Goal: Transaction & Acquisition: Purchase product/service

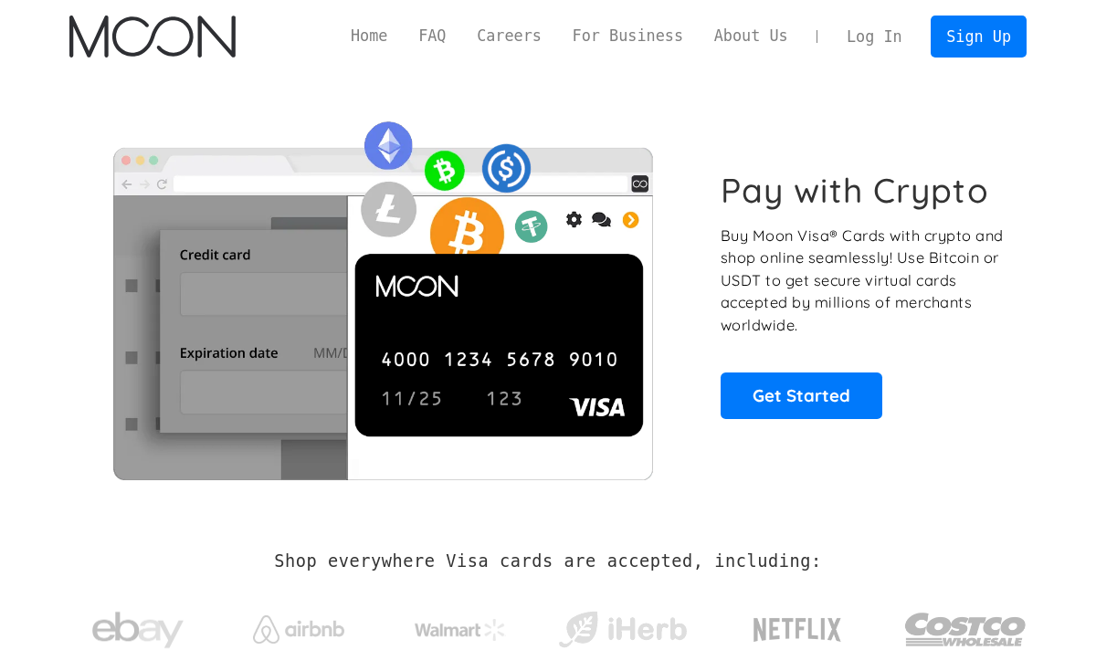
click at [879, 39] on link "Log In" at bounding box center [874, 36] width 86 height 40
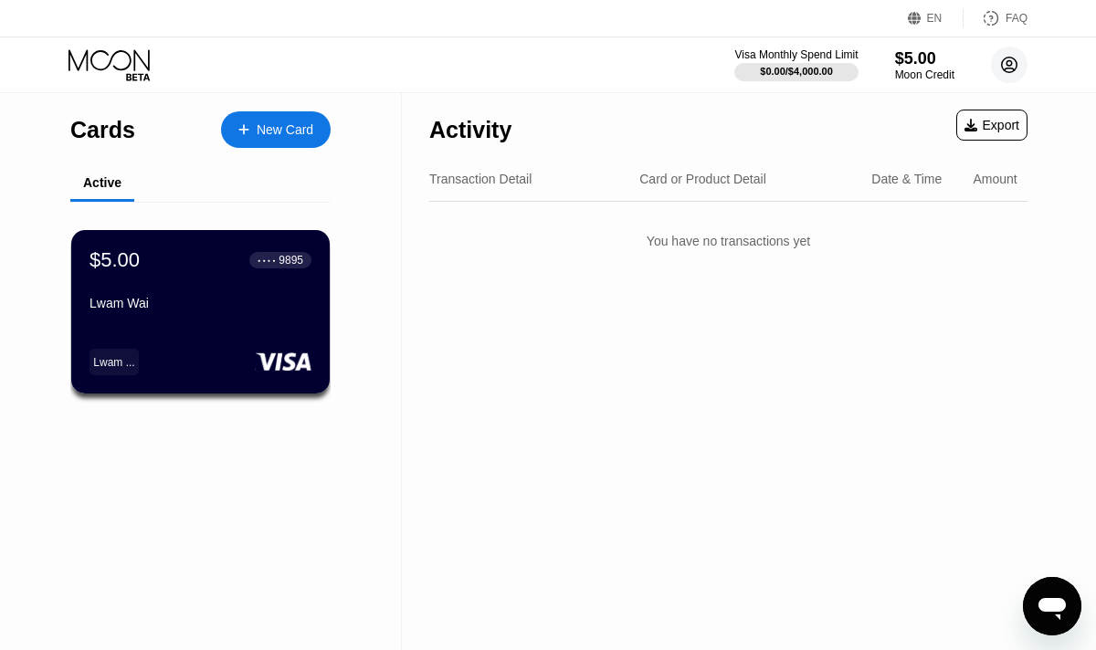
click at [1009, 69] on circle at bounding box center [1009, 65] width 37 height 37
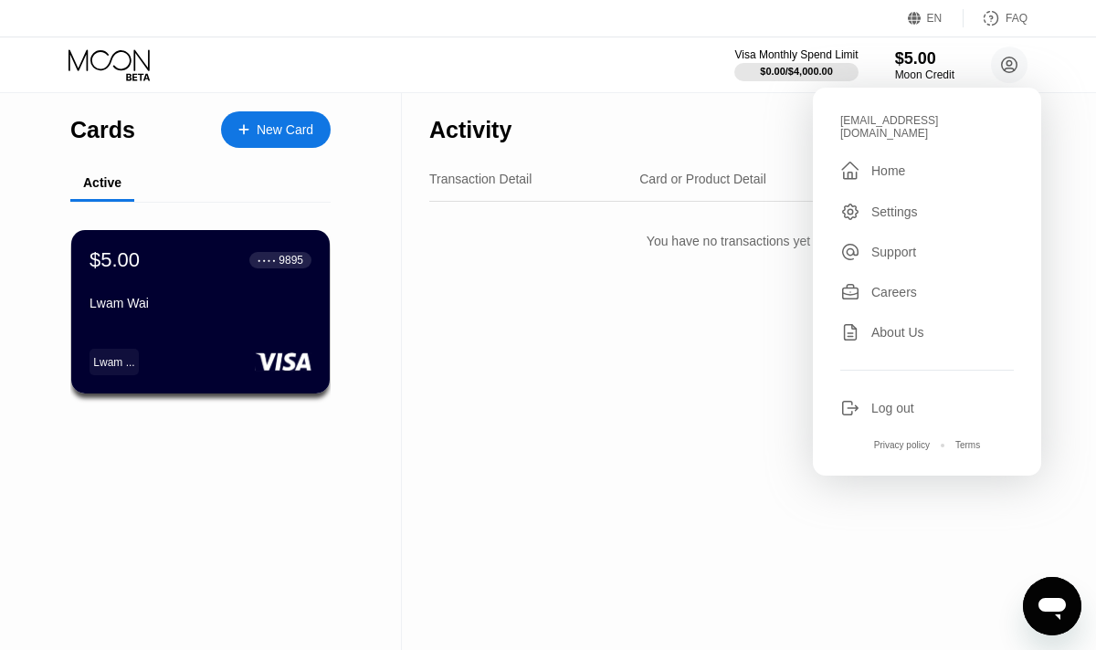
click at [892, 209] on div "Settings" at bounding box center [894, 212] width 47 height 15
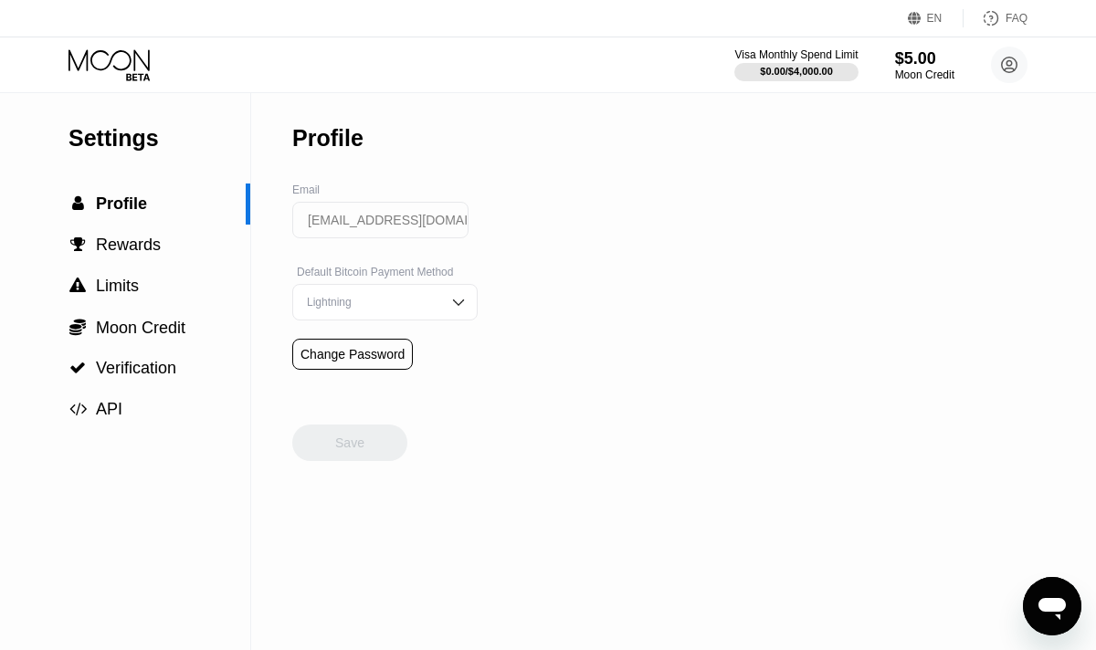
click at [386, 348] on div "Change Password" at bounding box center [353, 354] width 104 height 15
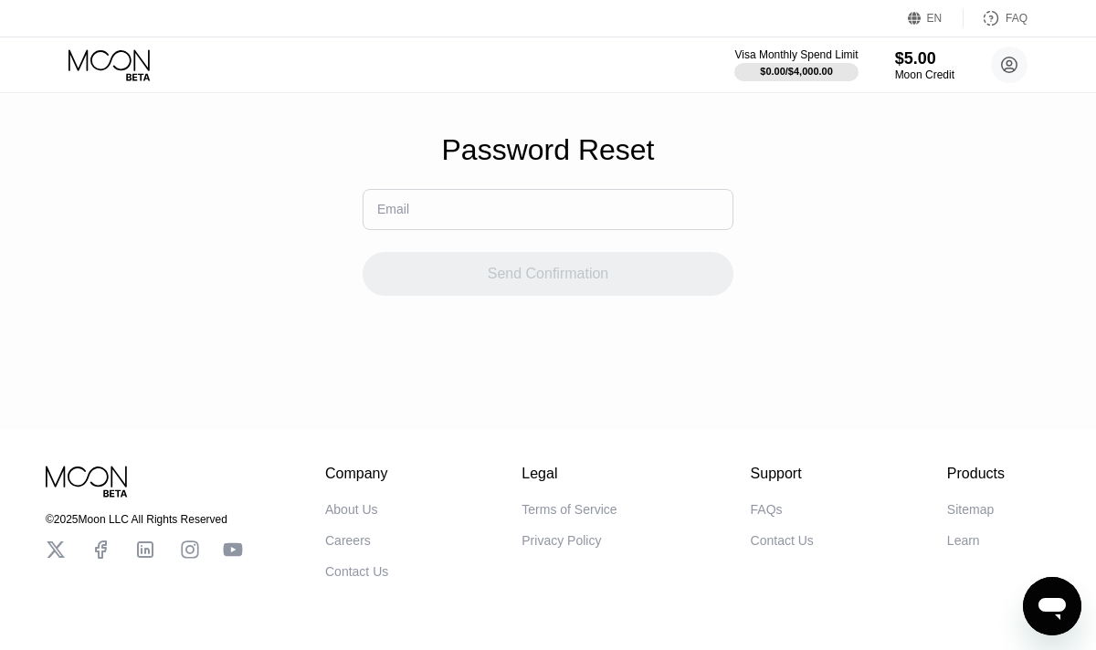
click at [523, 224] on input "text" at bounding box center [548, 209] width 371 height 41
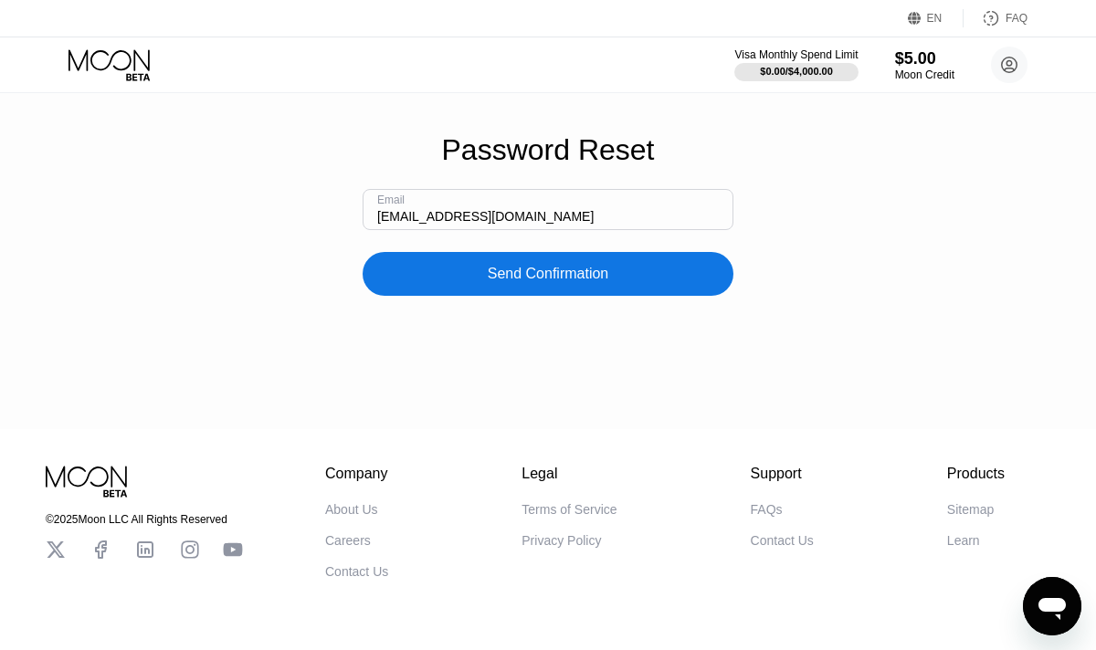
type input "[EMAIL_ADDRESS][DOMAIN_NAME]"
click at [575, 269] on div "Send Confirmation" at bounding box center [548, 274] width 121 height 18
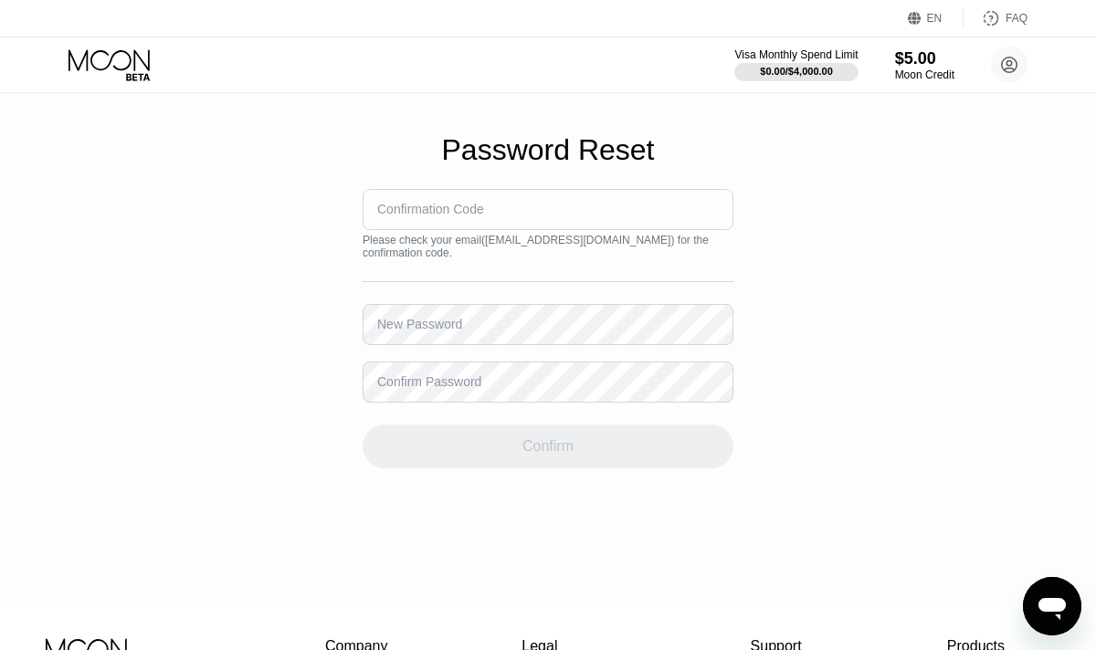
click at [424, 207] on div "Confirmation Code" at bounding box center [430, 209] width 107 height 15
click at [435, 214] on div "Confirmation Code" at bounding box center [430, 209] width 107 height 15
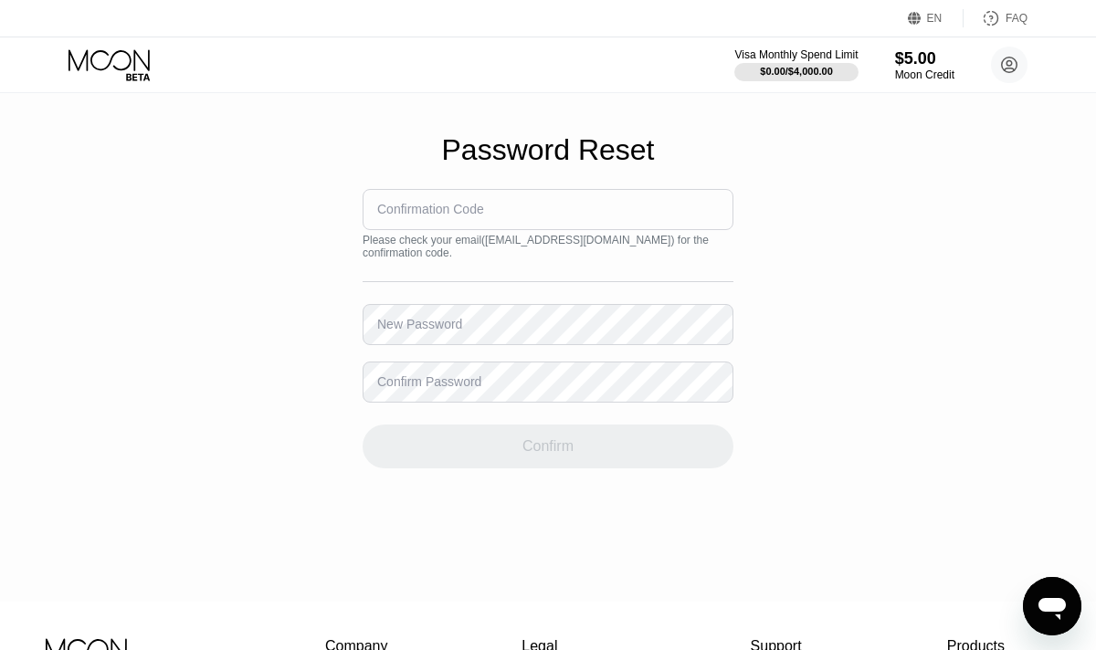
click at [435, 214] on div "Confirmation Code" at bounding box center [430, 209] width 107 height 15
click at [495, 213] on input at bounding box center [548, 209] width 371 height 41
type input "514163"
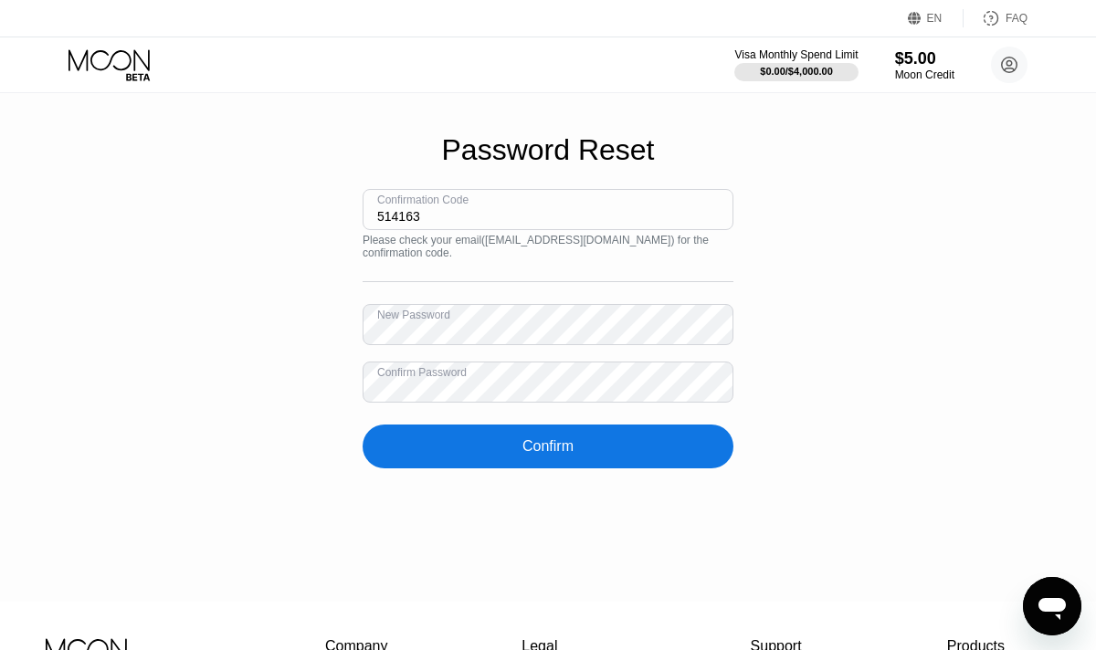
click at [504, 457] on div "Confirm" at bounding box center [548, 447] width 371 height 44
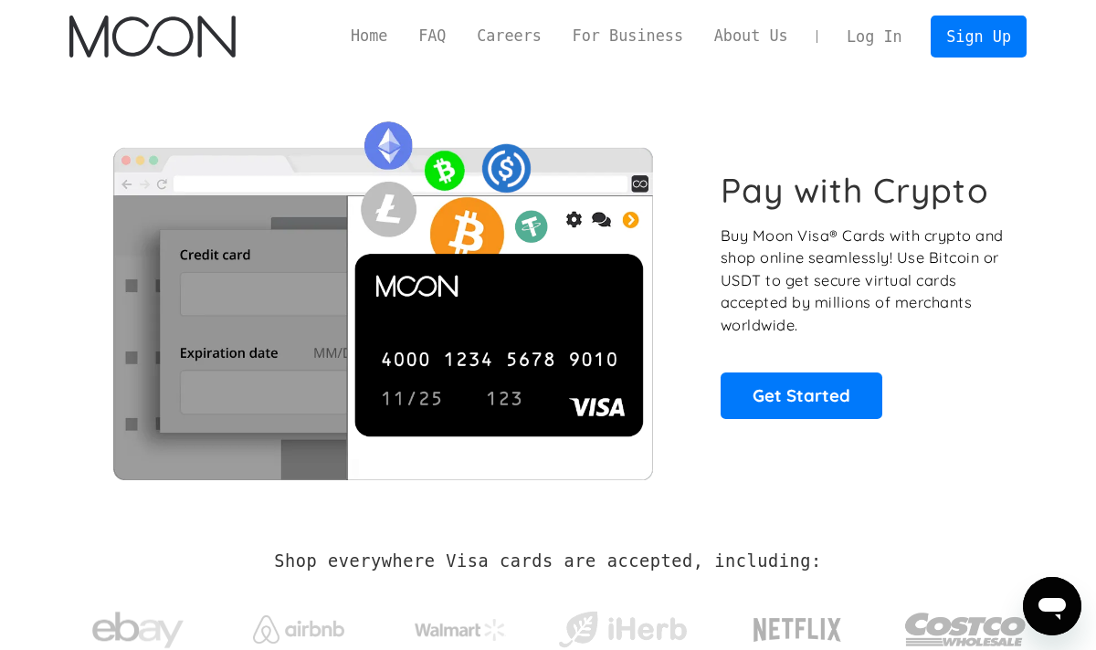
click at [886, 35] on link "Log In" at bounding box center [874, 36] width 86 height 40
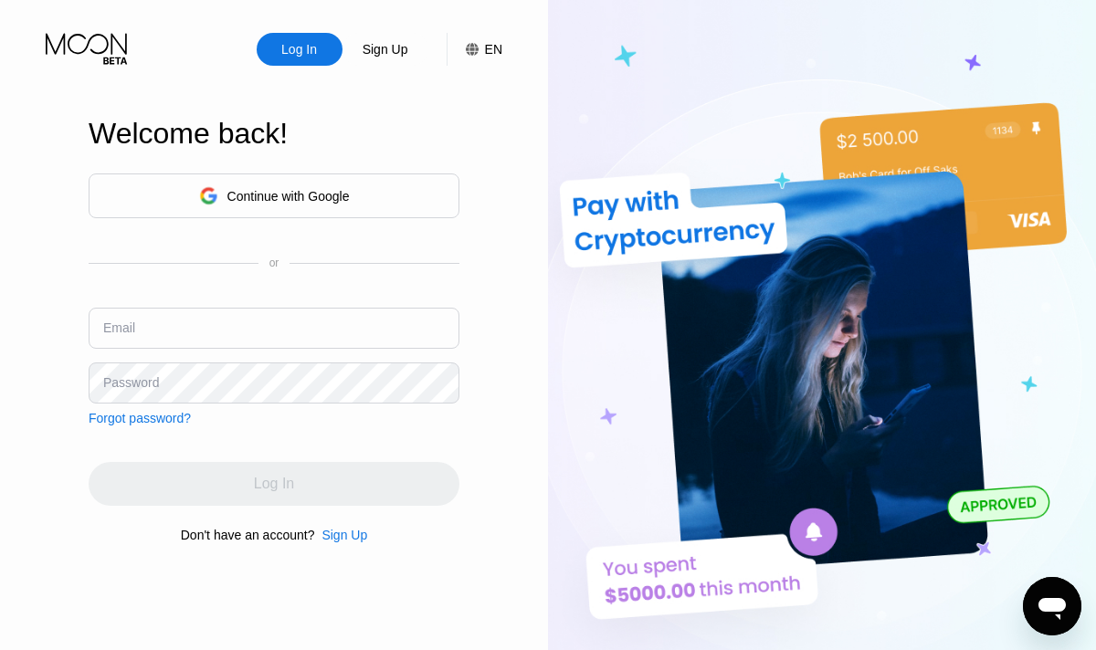
click at [301, 326] on input "text" at bounding box center [274, 328] width 371 height 41
type input "lwamwaimoonx202123@gmail.com"
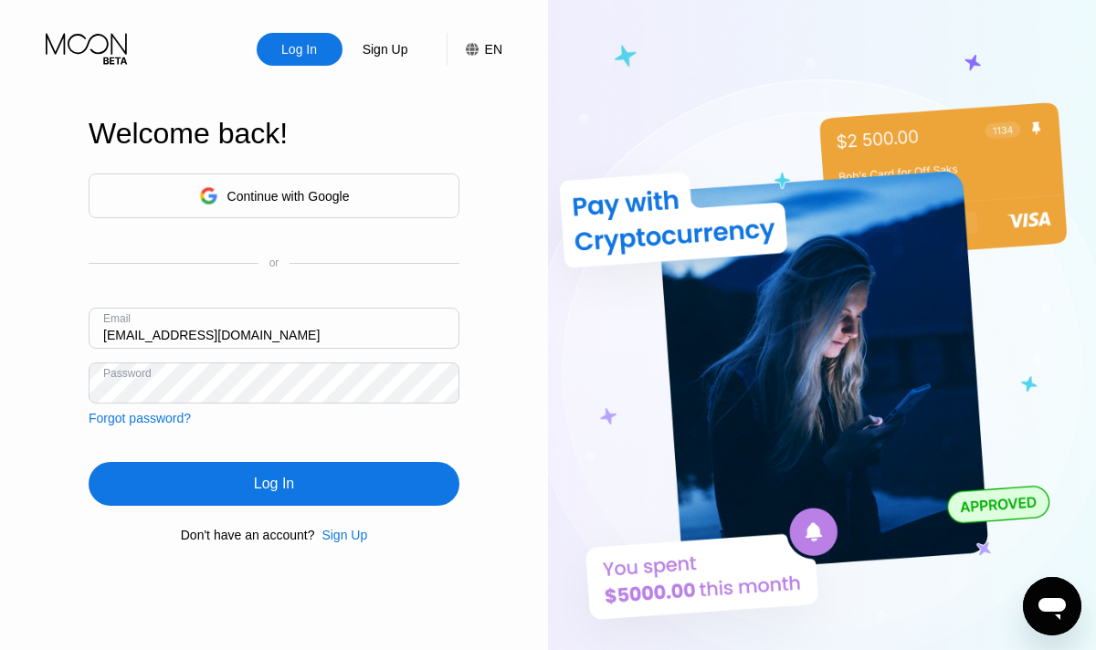
click at [324, 474] on div "Log In" at bounding box center [274, 484] width 371 height 44
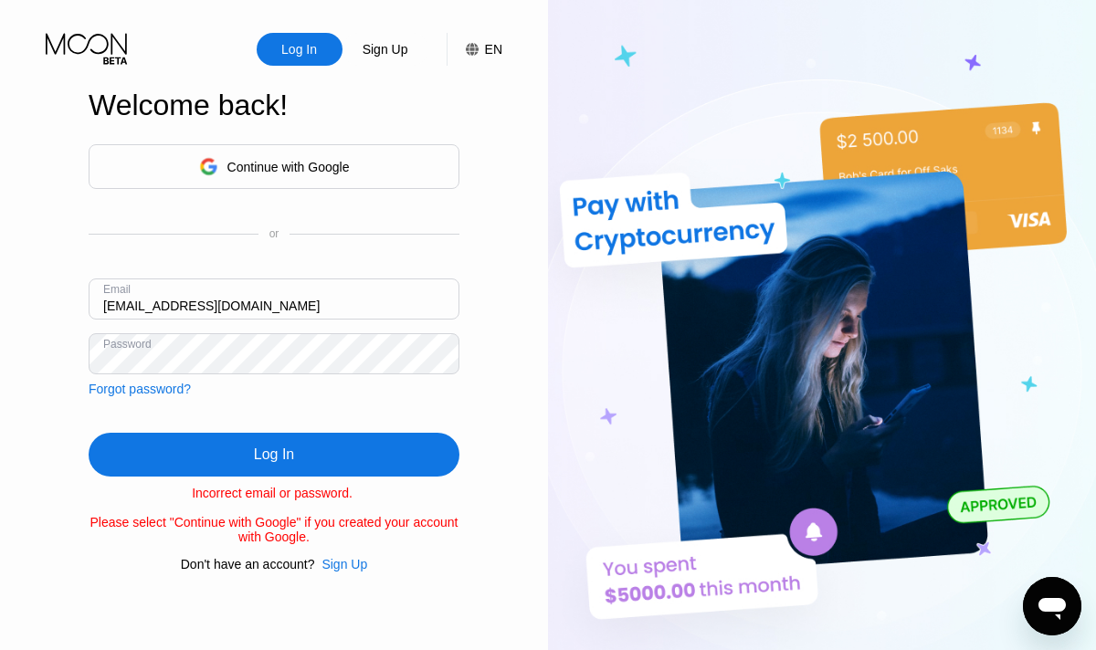
click at [71, 361] on div "Log In Sign Up EN Language Select an item Save Welcome back! Continue with Goog…" at bounding box center [274, 357] width 548 height 715
click at [175, 449] on div "Log In" at bounding box center [274, 455] width 371 height 44
click at [311, 171] on div "Continue with Google" at bounding box center [288, 167] width 122 height 15
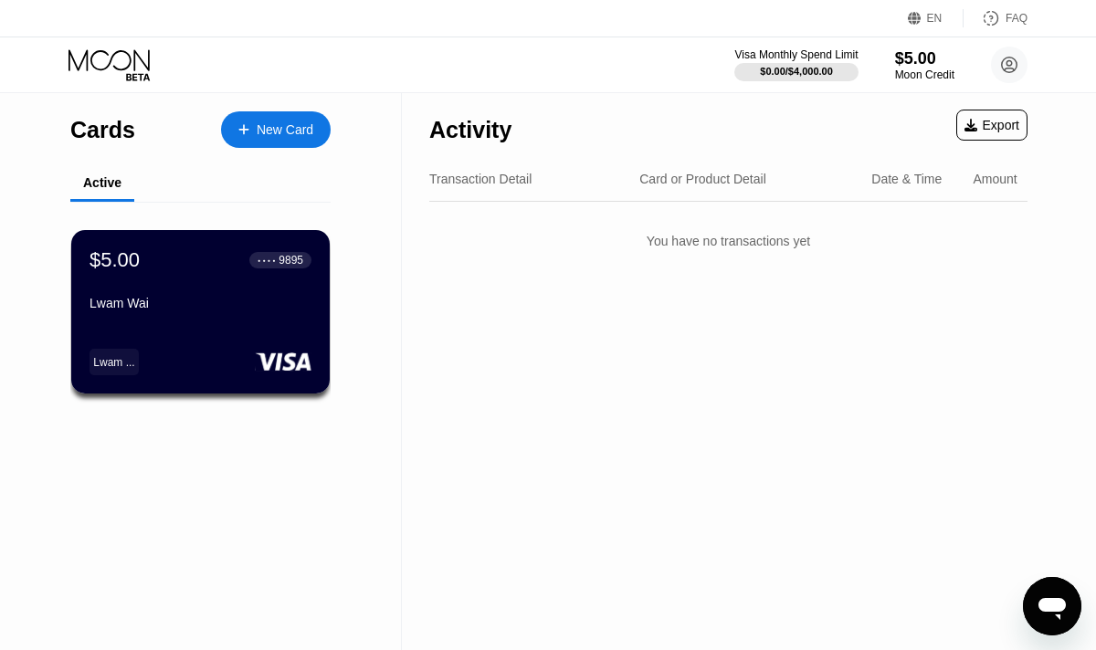
click at [722, 185] on div "Card or Product Detail" at bounding box center [702, 179] width 127 height 15
click at [721, 180] on div "Card or Product Detail" at bounding box center [702, 179] width 127 height 15
click at [221, 315] on div "Lwam Wai" at bounding box center [201, 307] width 224 height 22
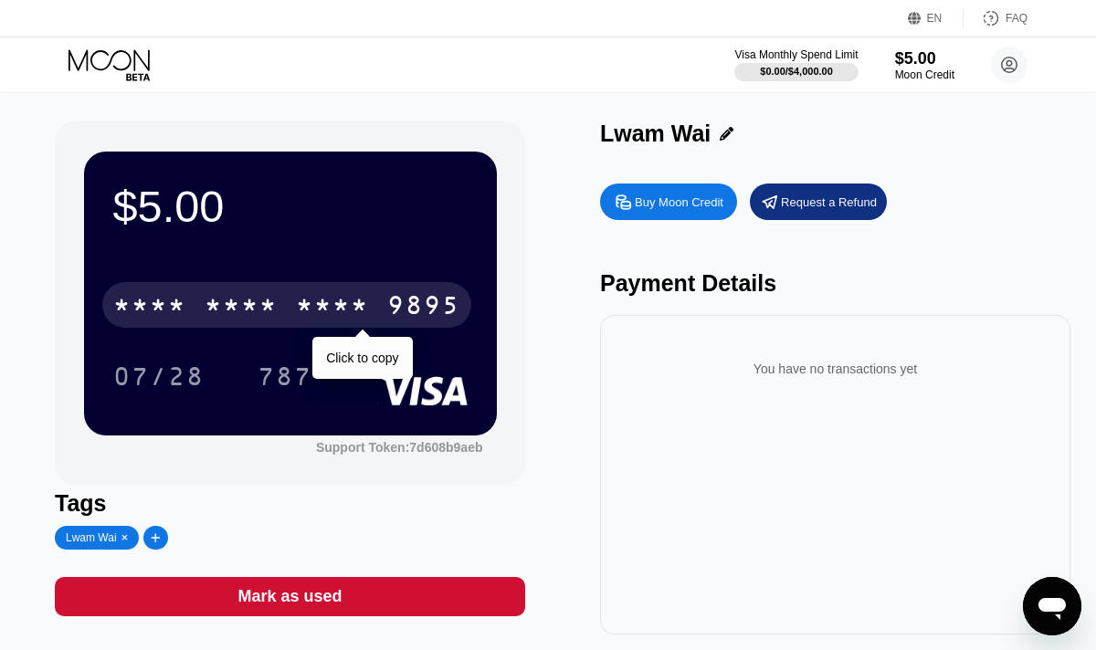
click at [387, 317] on div "9895" at bounding box center [423, 307] width 73 height 29
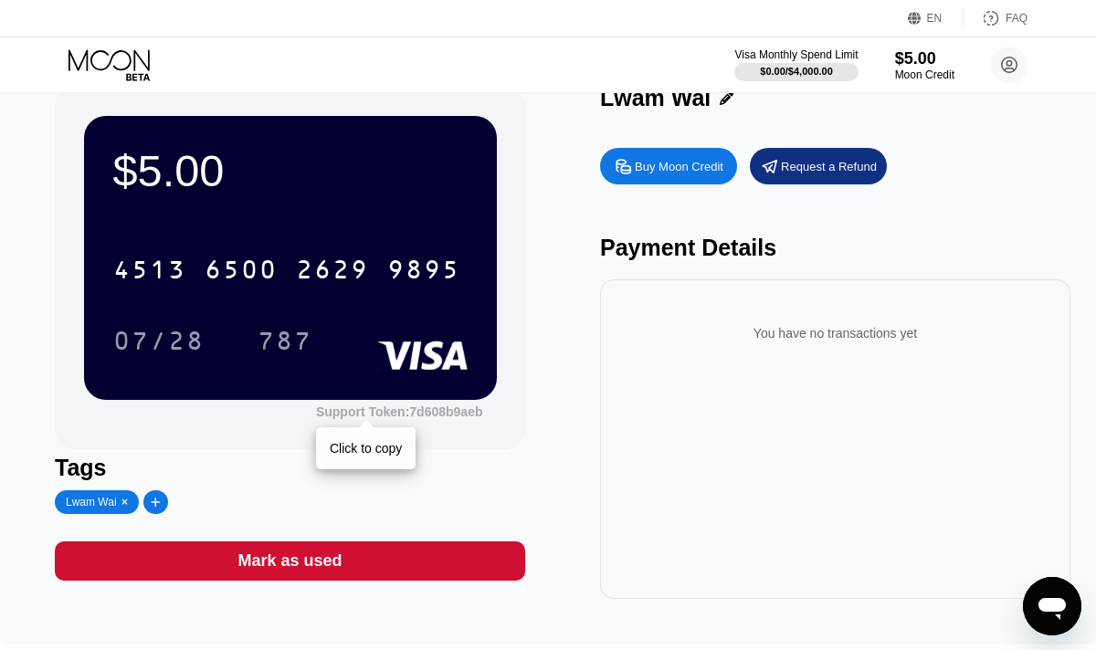
scroll to position [32, 0]
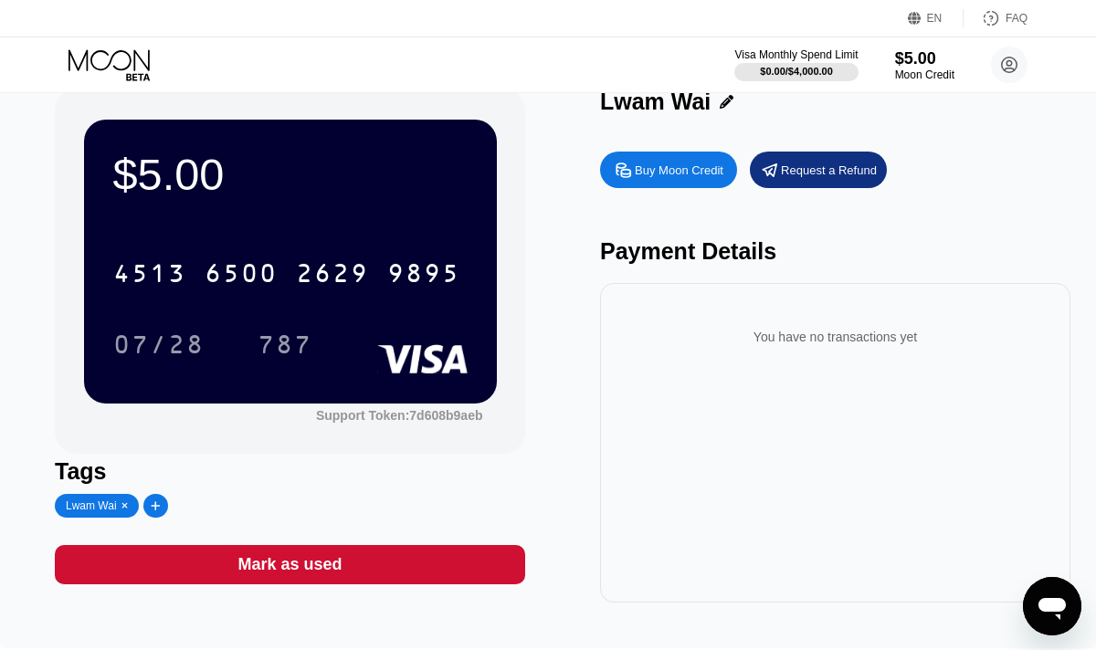
click at [680, 169] on div "Buy Moon Credit" at bounding box center [679, 171] width 89 height 16
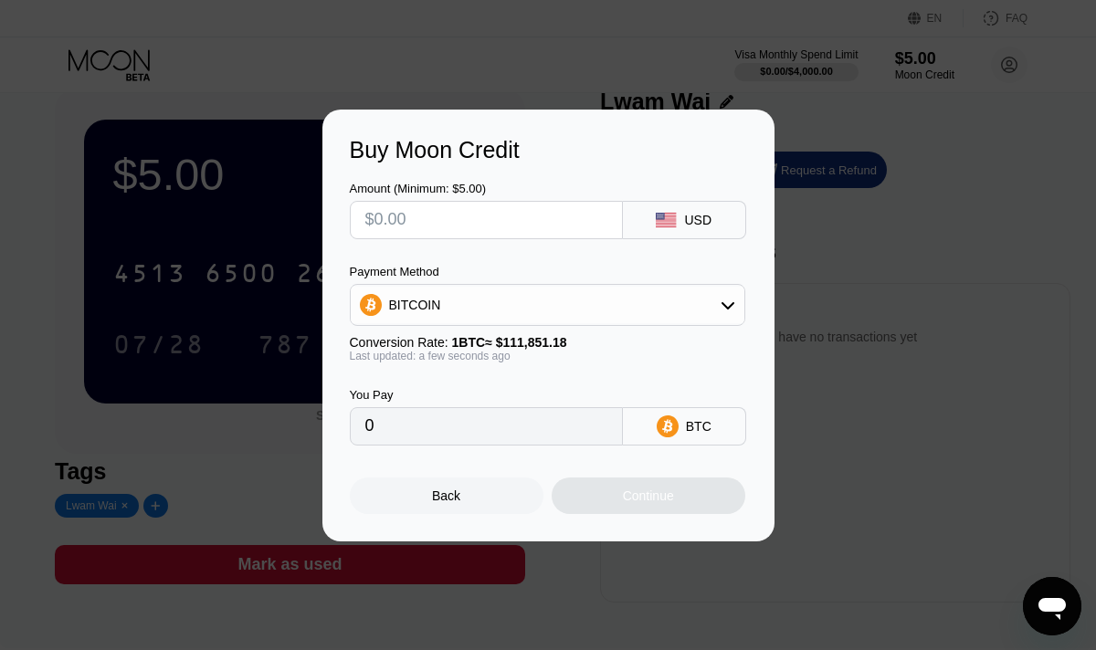
click at [588, 299] on div "BITCOIN" at bounding box center [548, 305] width 394 height 37
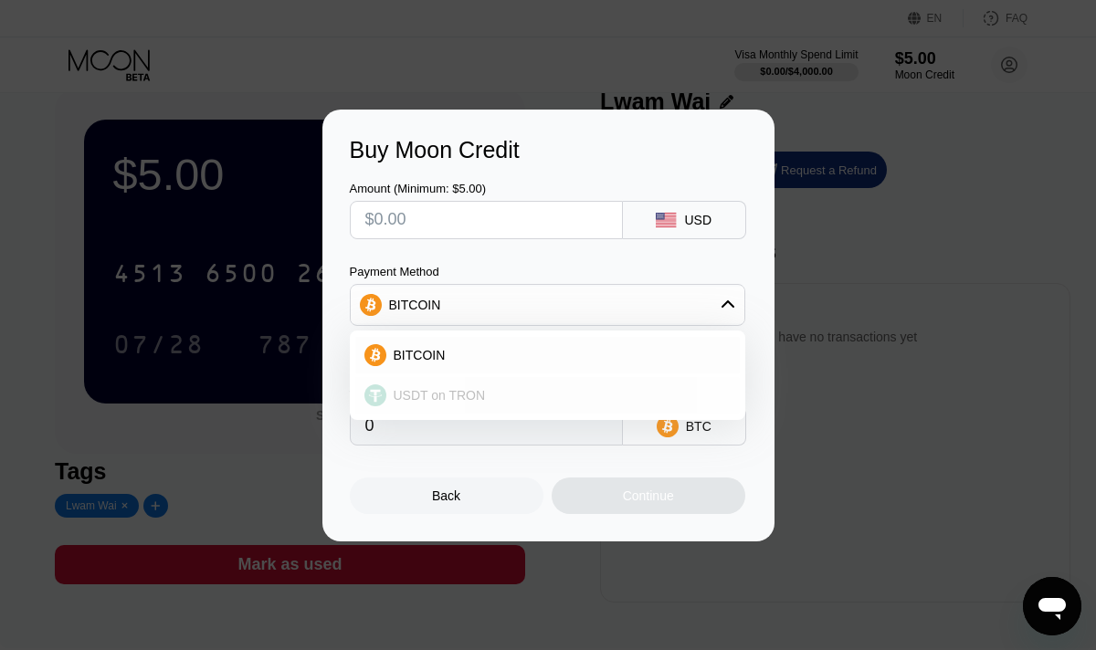
click at [559, 385] on div "USDT on TRON" at bounding box center [547, 395] width 385 height 37
type input "0.00"
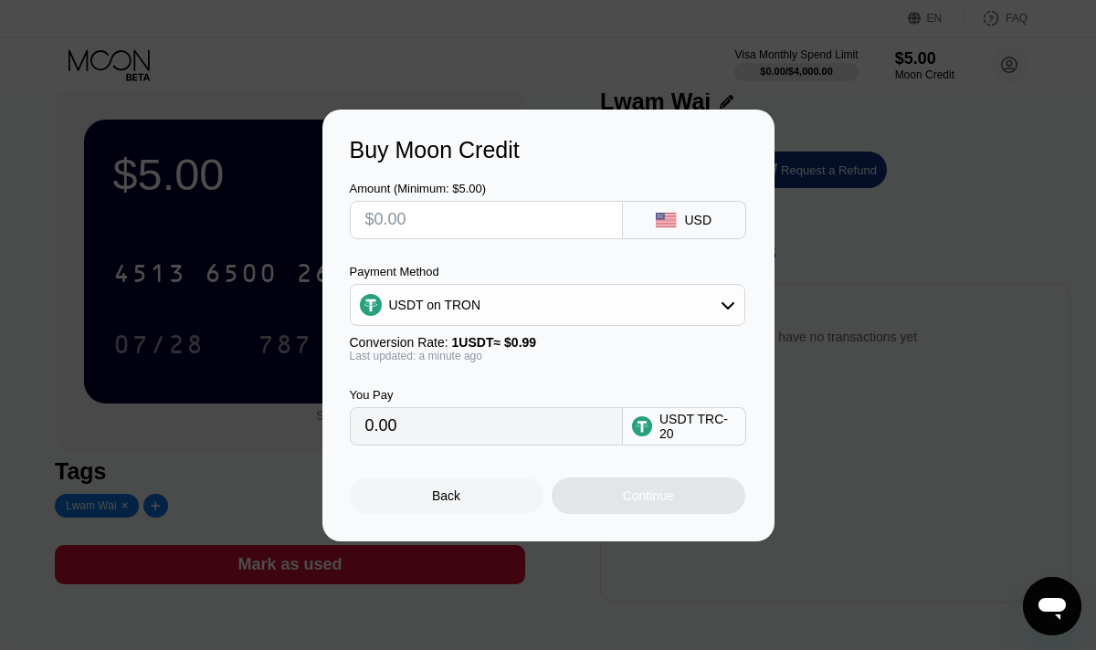
click at [571, 227] on input "text" at bounding box center [486, 220] width 242 height 37
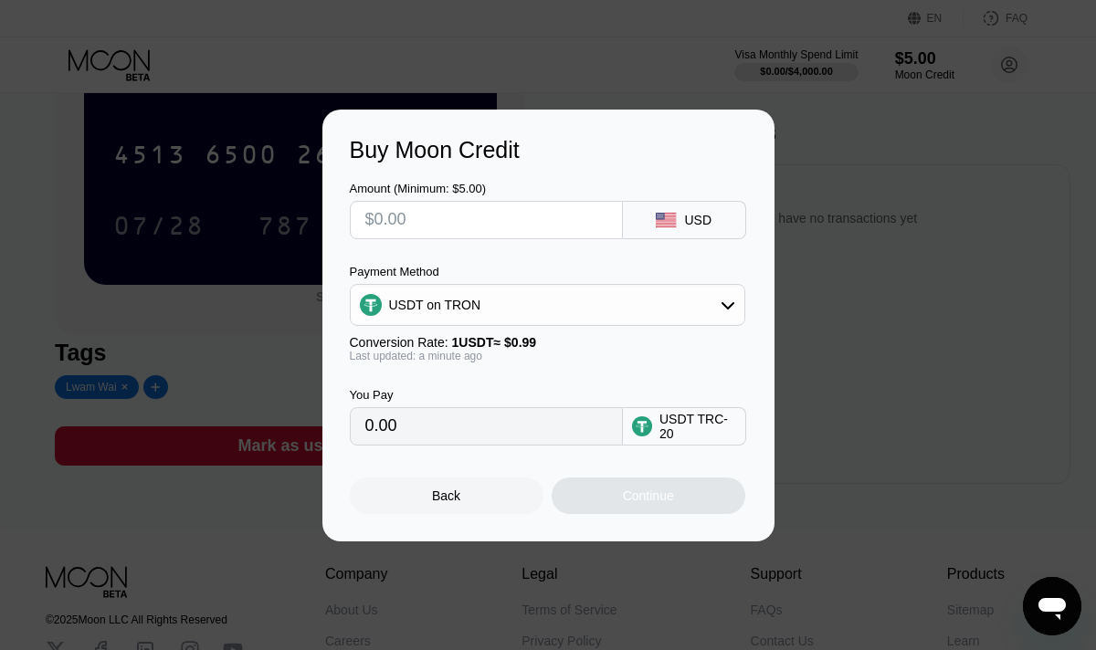
scroll to position [153, 0]
click at [458, 501] on div "Back" at bounding box center [446, 496] width 28 height 15
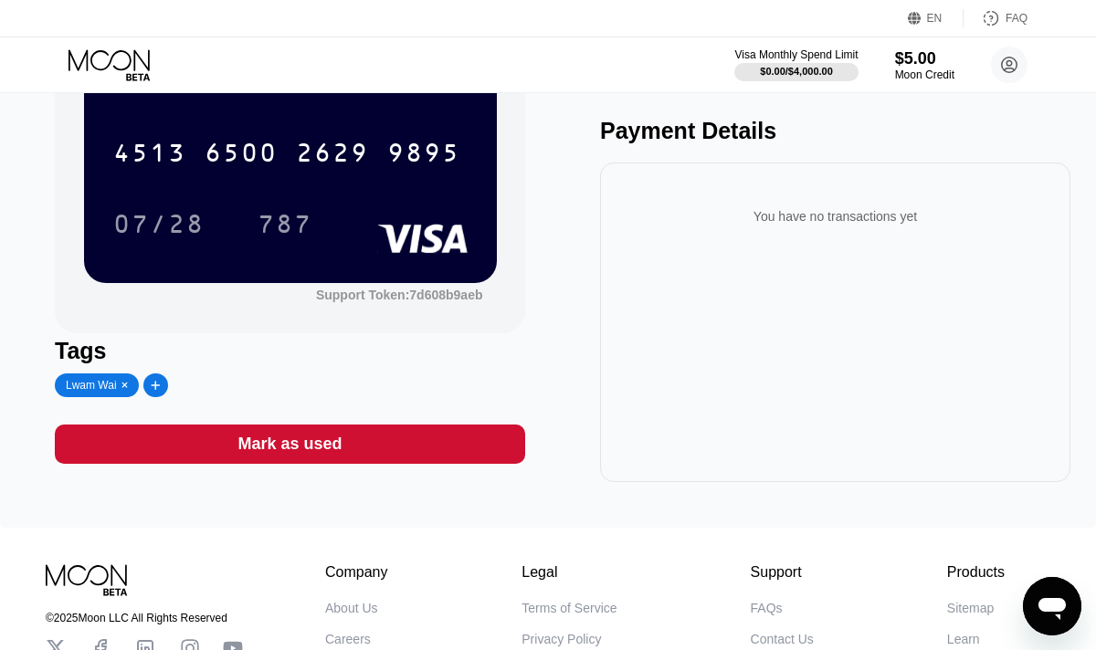
scroll to position [0, 0]
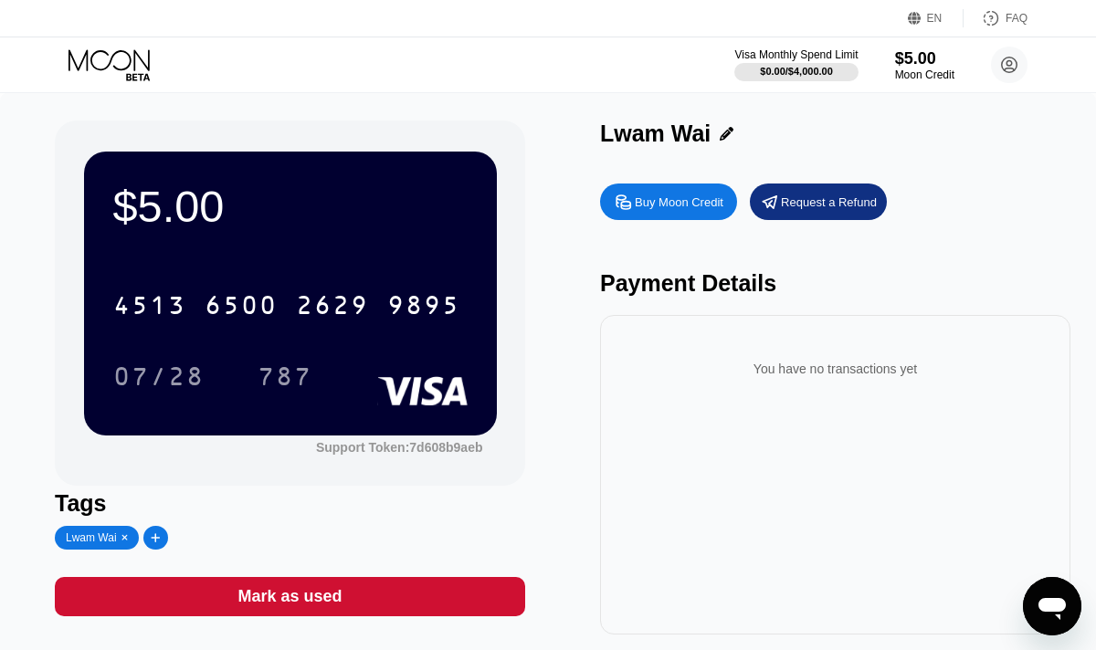
click at [100, 56] on icon at bounding box center [111, 65] width 85 height 32
